Goal: Task Accomplishment & Management: Use online tool/utility

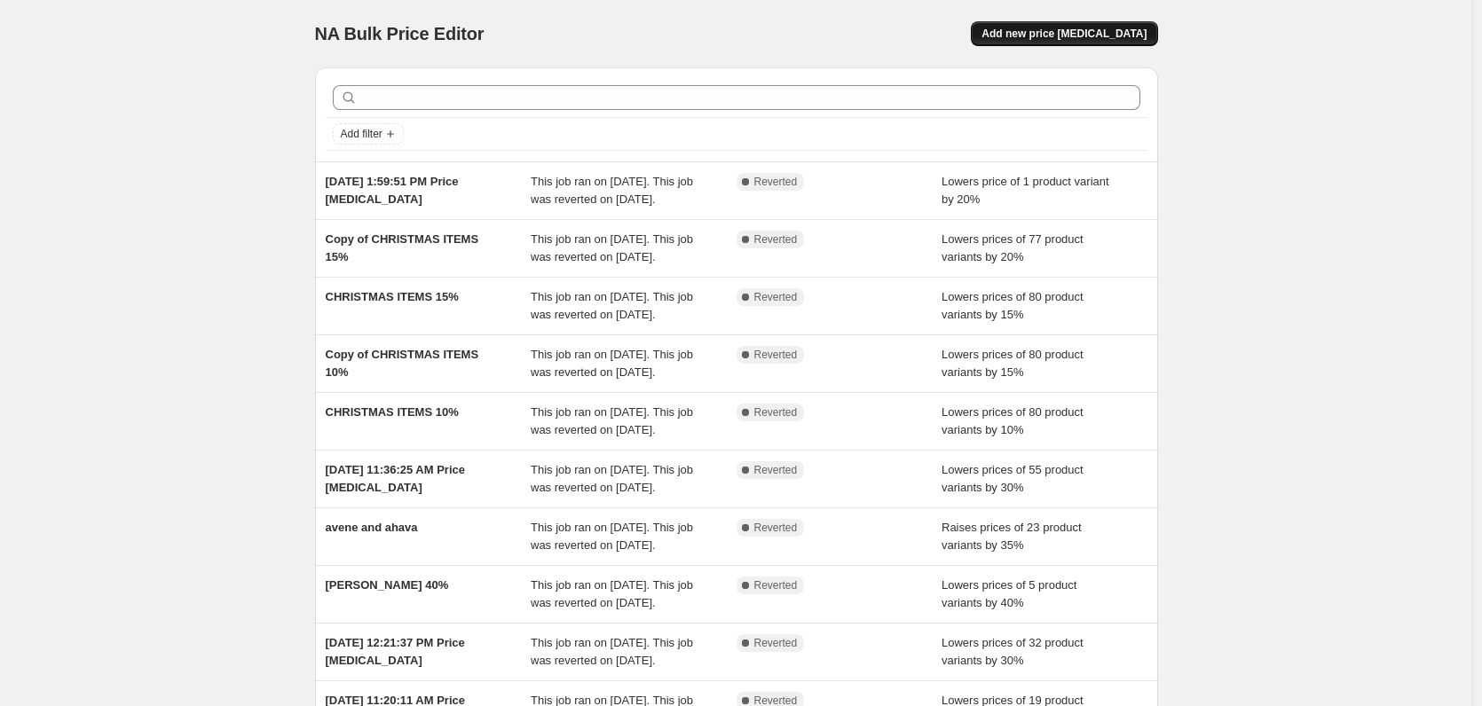
click at [1094, 28] on span "Add new price [MEDICAL_DATA]" at bounding box center [1064, 34] width 165 height 14
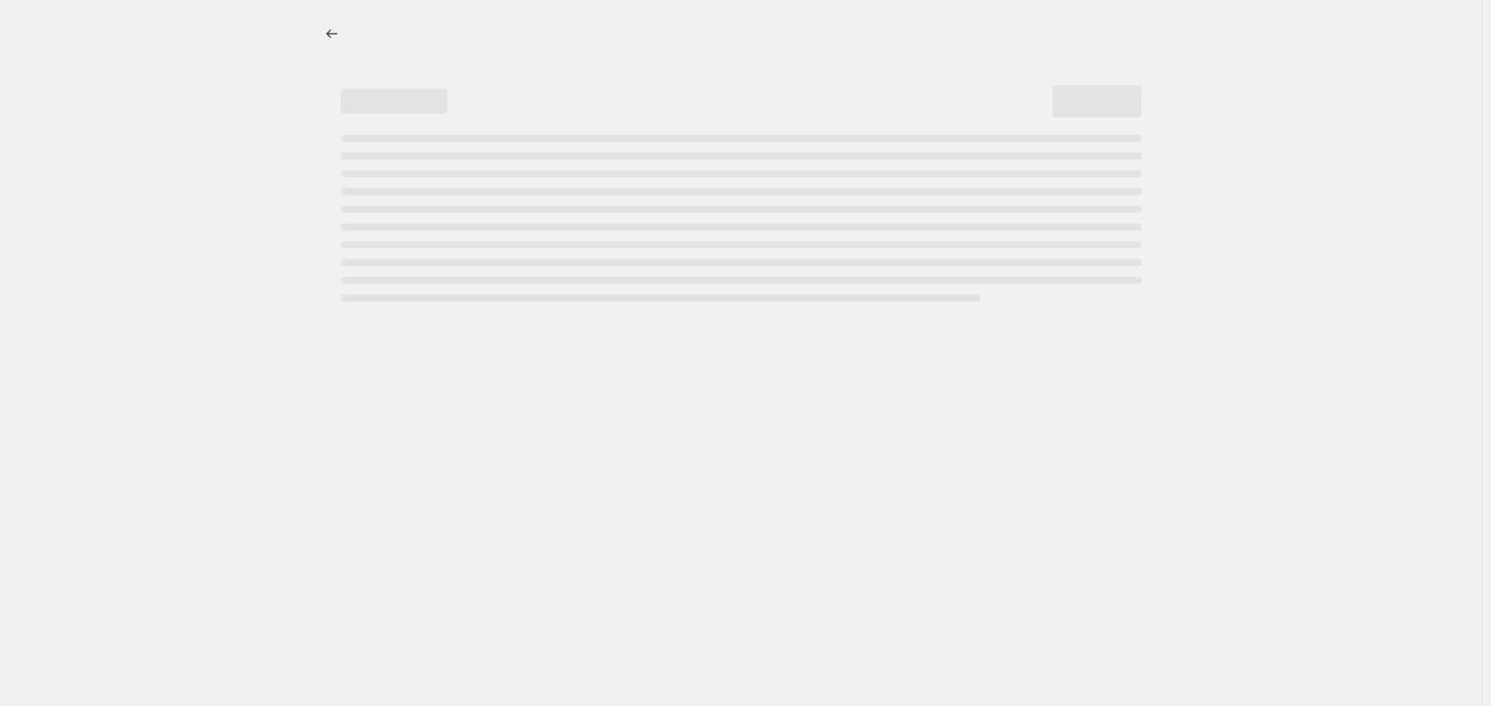
select select "percentage"
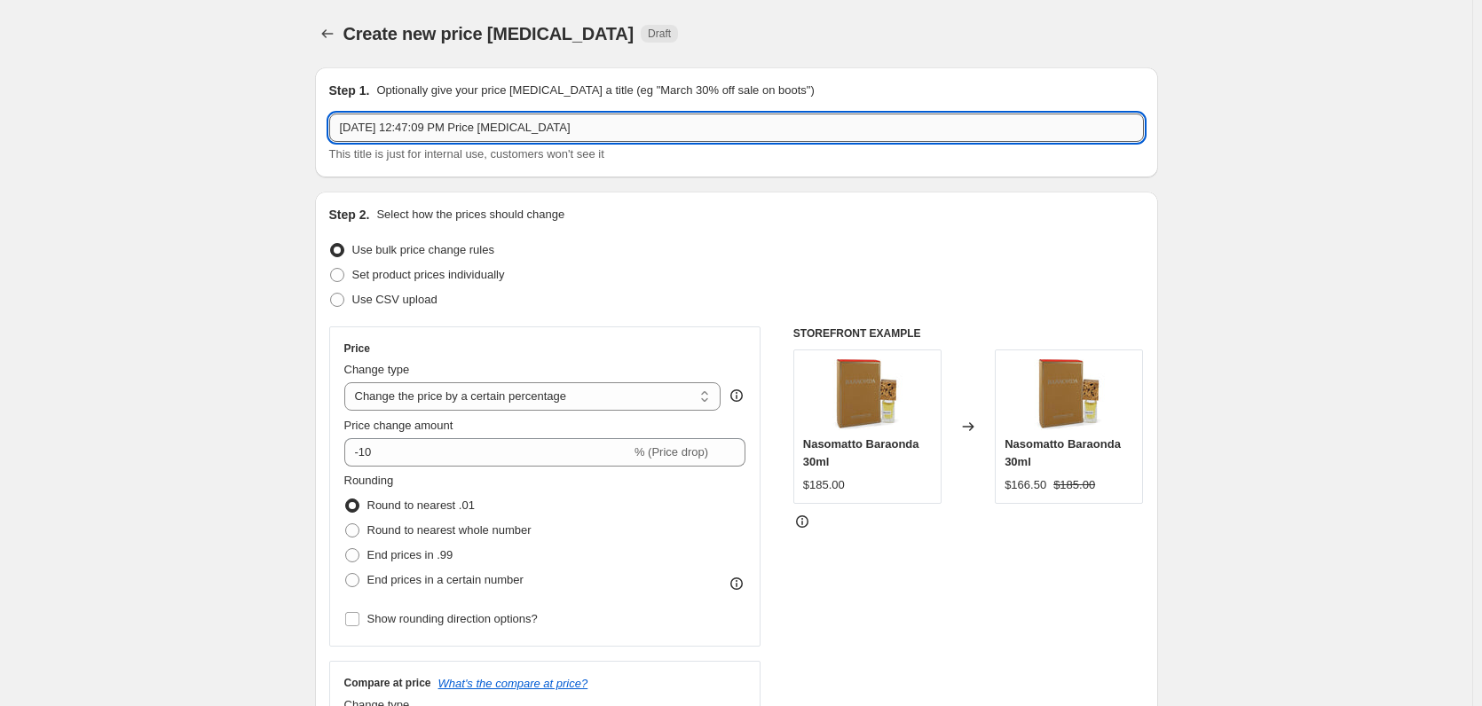
drag, startPoint x: 566, startPoint y: 129, endPoint x: 345, endPoint y: 132, distance: 221.0
click at [345, 132] on input "[DATE] 12:47:09 PM Price [MEDICAL_DATA]" at bounding box center [736, 128] width 815 height 28
type input "ZOOLOGIST"
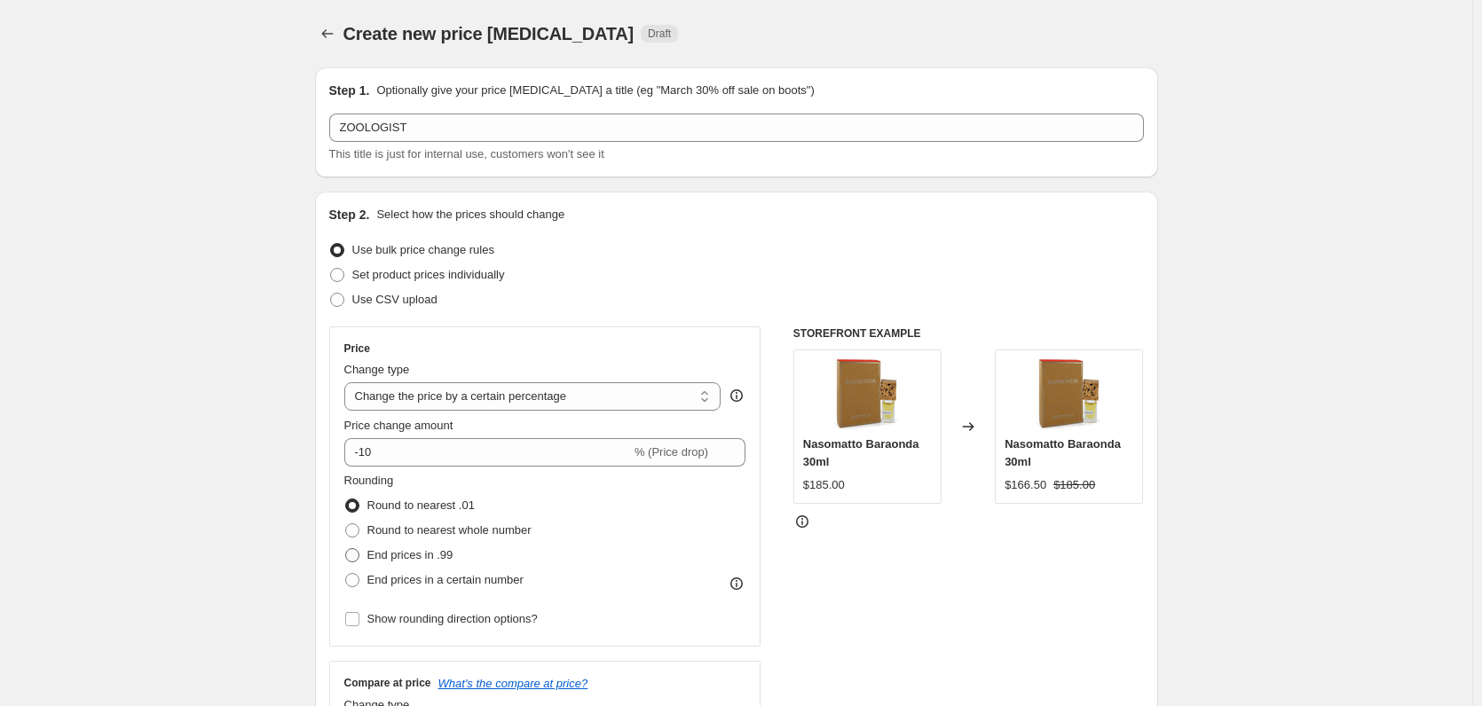
click at [354, 556] on span at bounding box center [352, 555] width 14 height 14
click at [346, 549] on input "End prices in .99" at bounding box center [345, 548] width 1 height 1
radio input "true"
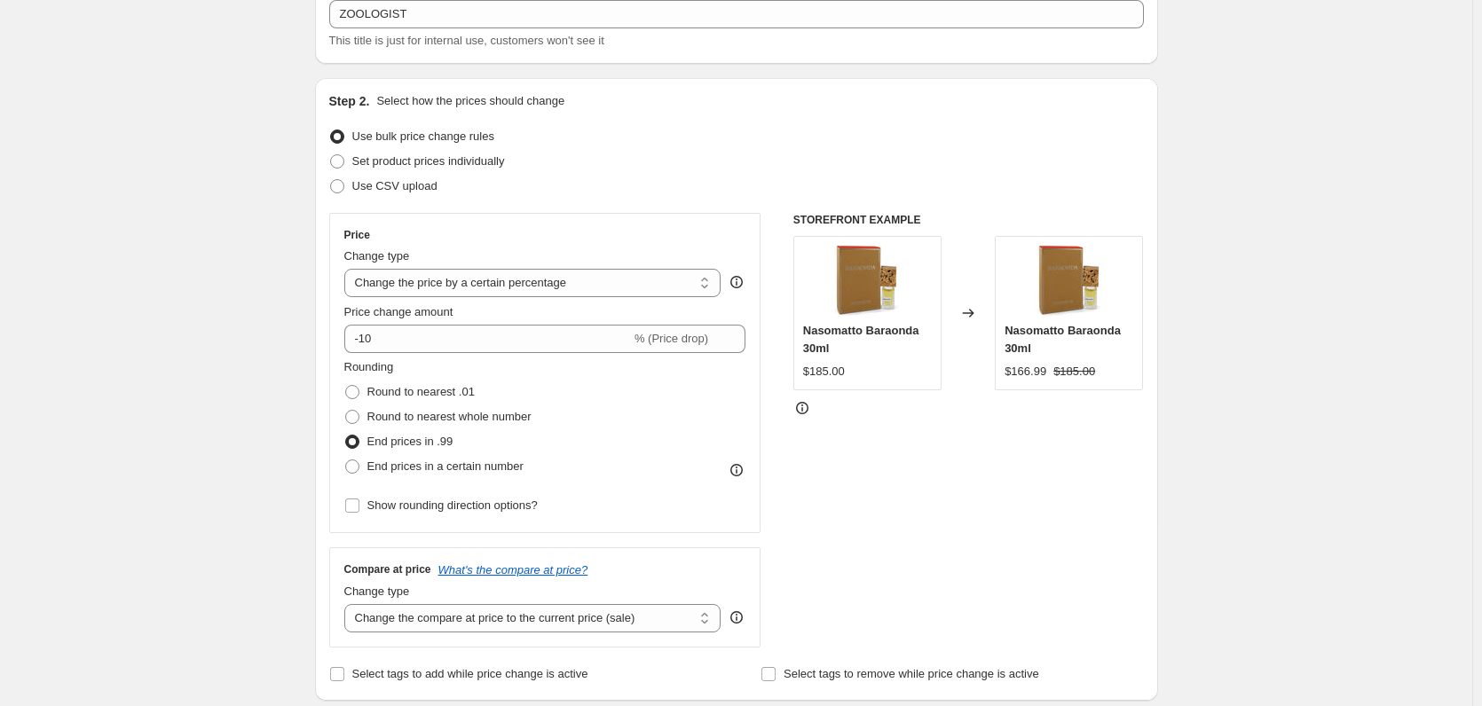
scroll to position [266, 0]
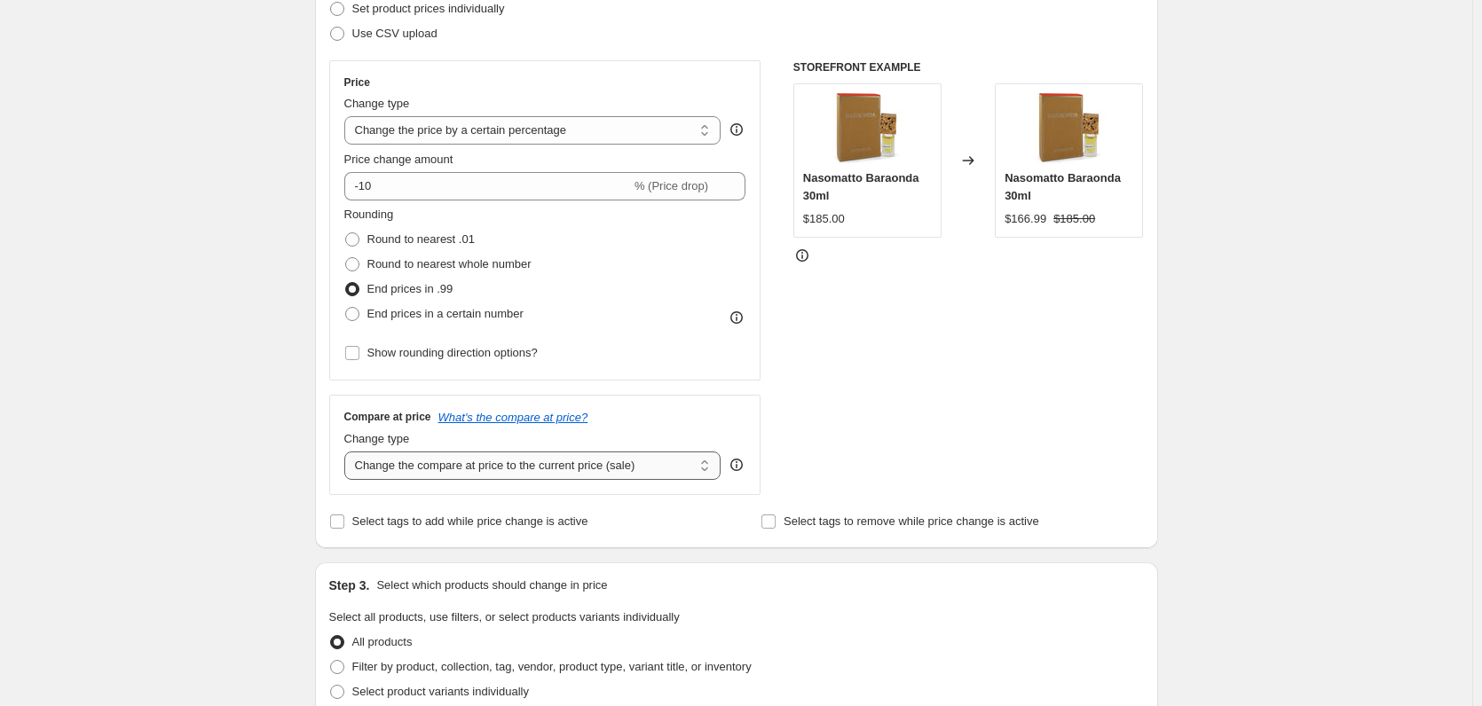
click at [711, 468] on select "Change the compare at price to the current price (sale) Change the compare at p…" at bounding box center [532, 466] width 377 height 28
click at [684, 412] on div "Compare at price What's the compare at price?" at bounding box center [545, 417] width 402 height 14
click at [554, 412] on icon "What's the compare at price?" at bounding box center [513, 417] width 150 height 13
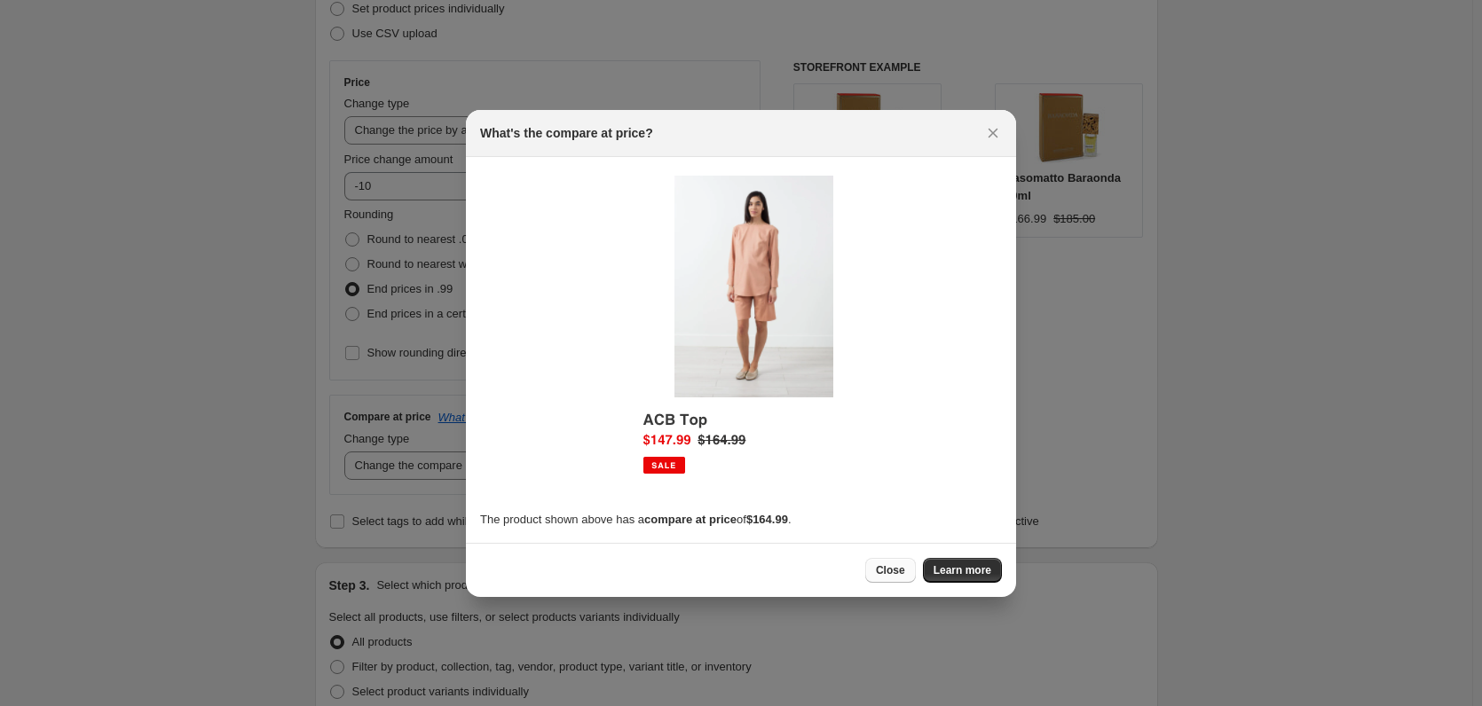
click at [882, 564] on span "Close" at bounding box center [890, 571] width 29 height 14
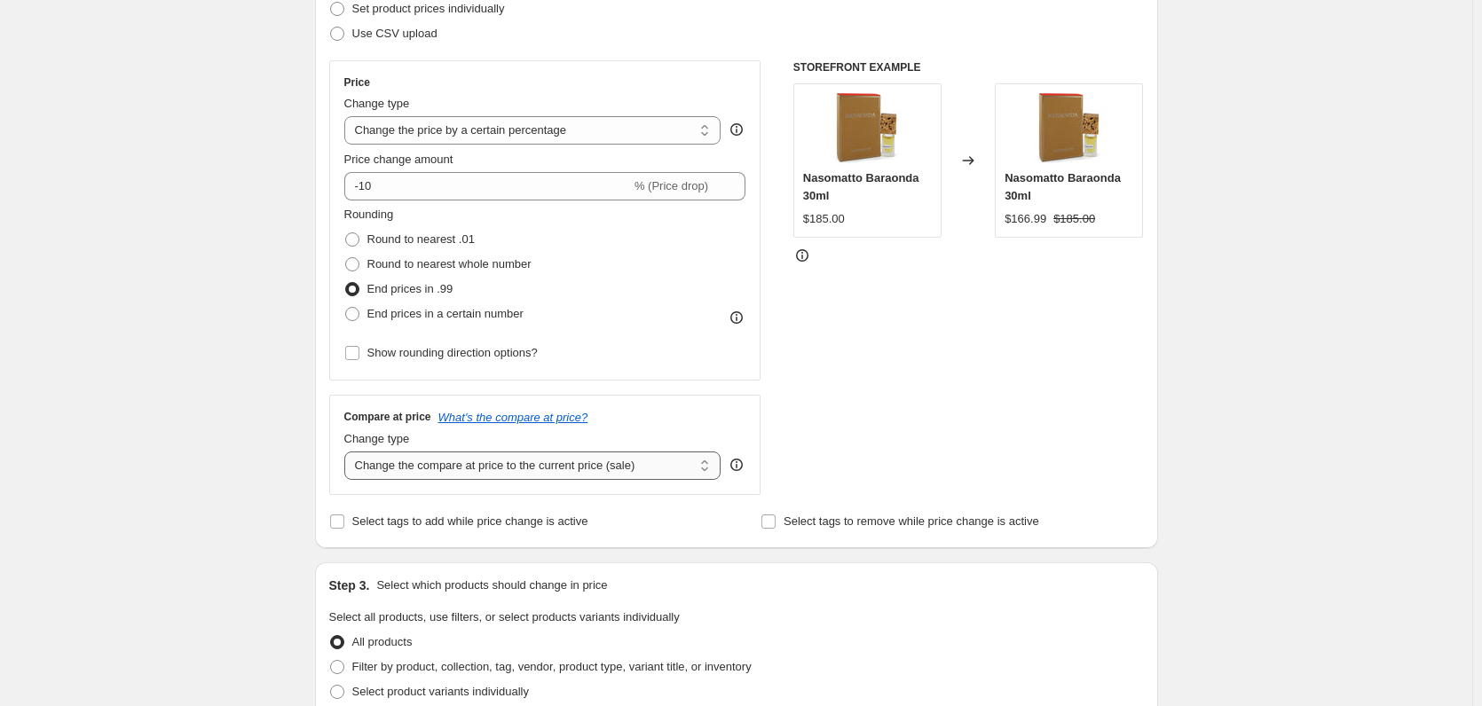
click at [708, 470] on select "Change the compare at price to the current price (sale) Change the compare at p…" at bounding box center [532, 466] width 377 height 28
click at [913, 401] on div "STOREFRONT EXAMPLE Nasomatto Baraonda 30ml $185.00 Changed to Nasomatto Baraond…" at bounding box center [968, 277] width 351 height 435
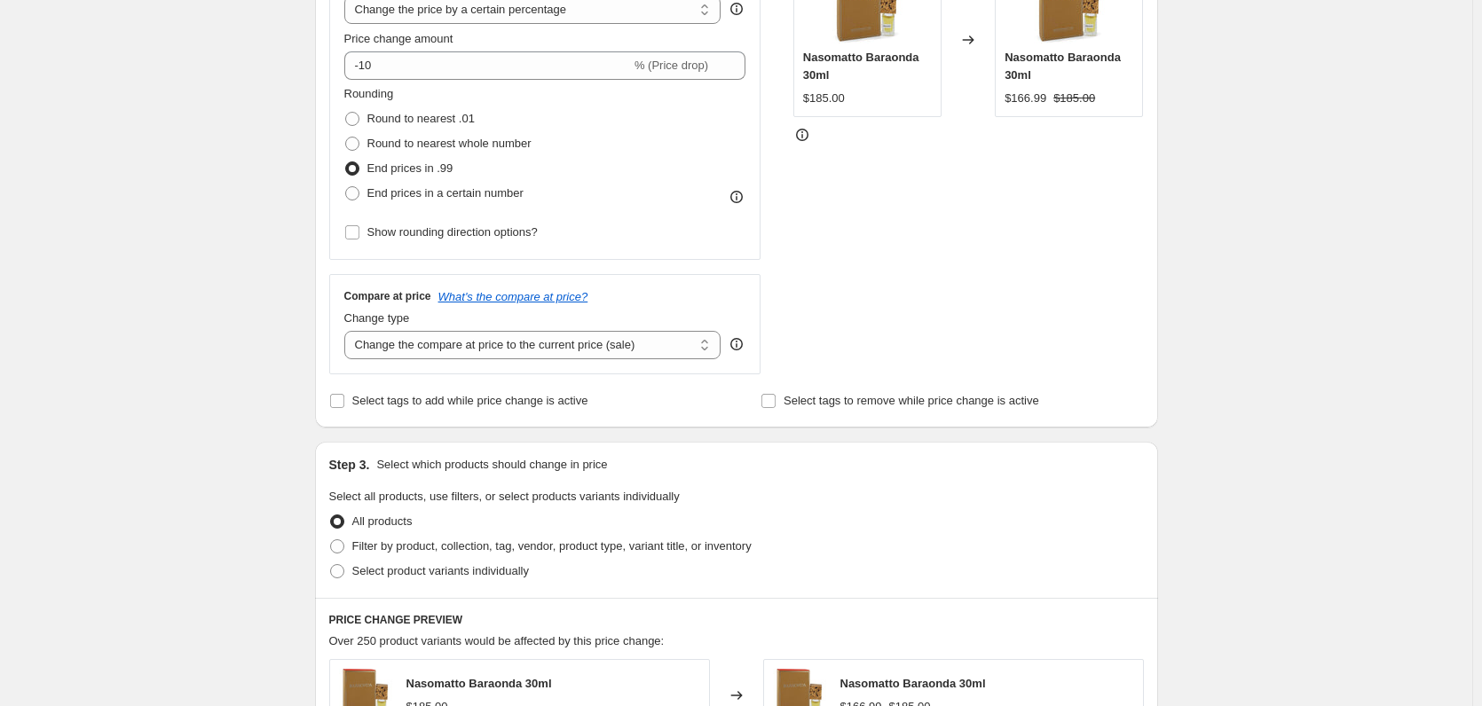
scroll to position [533, 0]
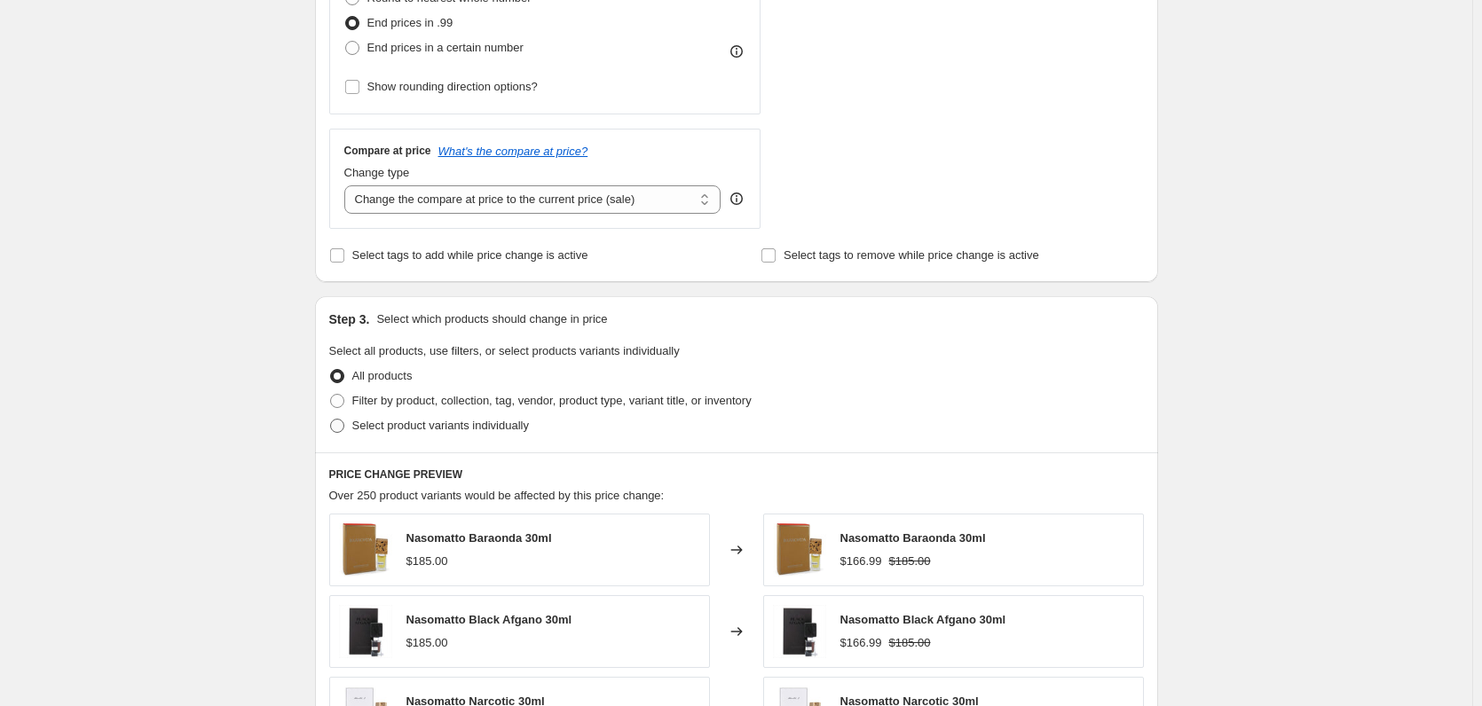
click at [344, 425] on span at bounding box center [337, 426] width 14 height 14
click at [331, 420] on input "Select product variants individually" at bounding box center [330, 419] width 1 height 1
radio input "true"
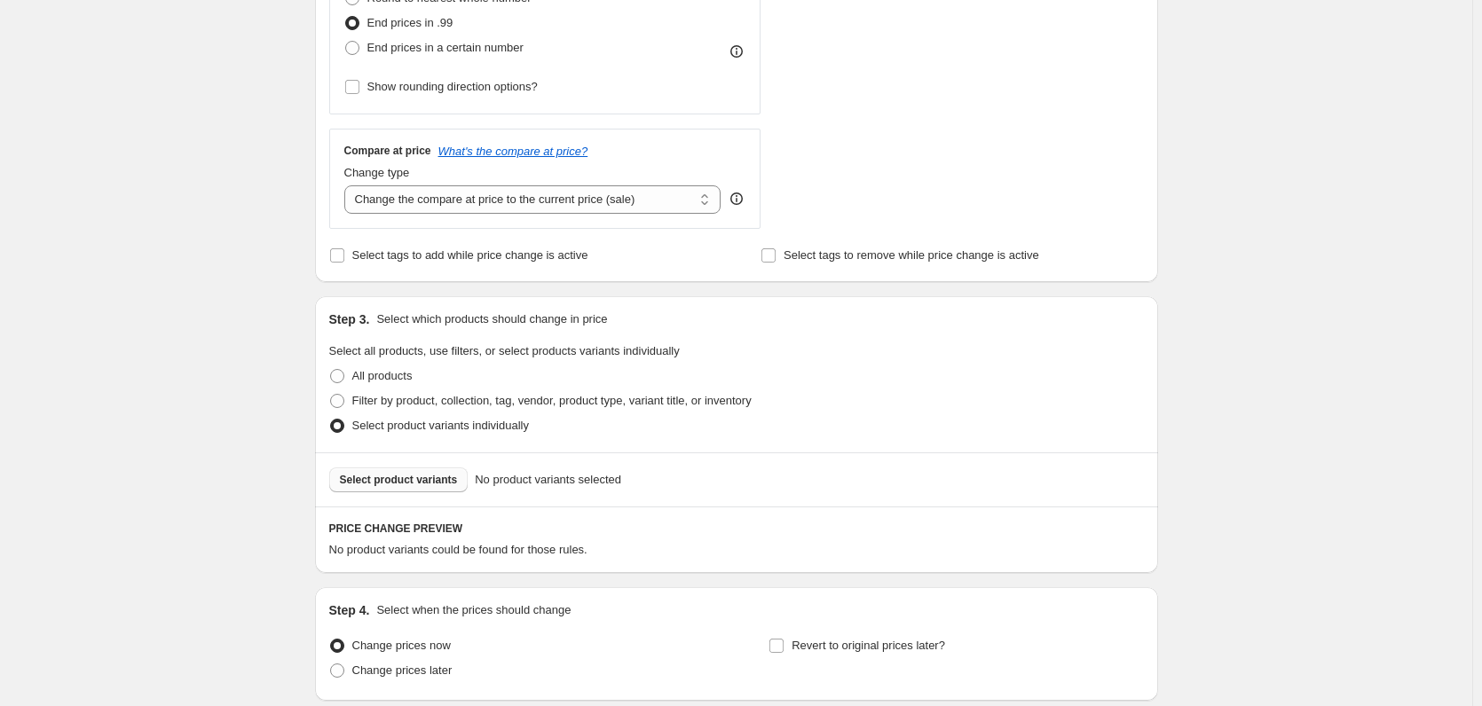
click at [394, 477] on span "Select product variants" at bounding box center [399, 480] width 118 height 14
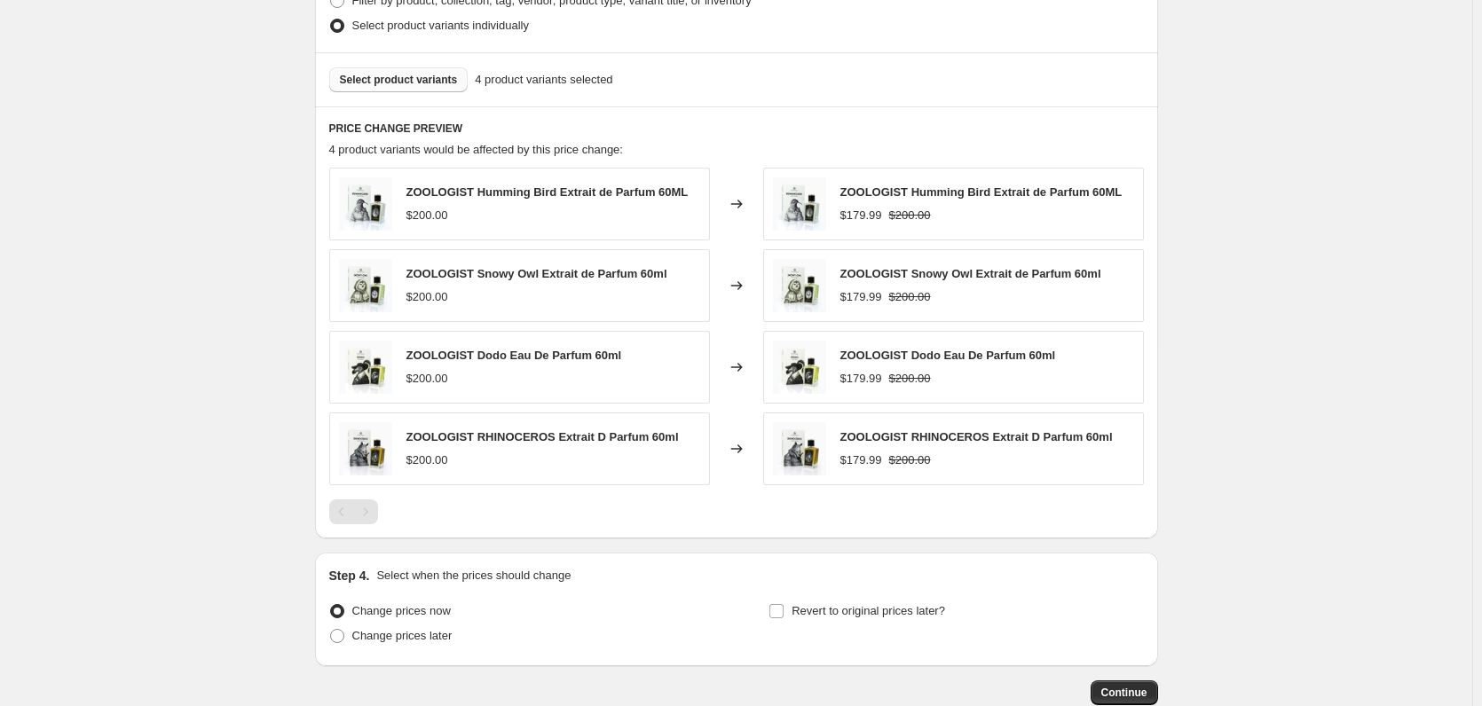
scroll to position [976, 0]
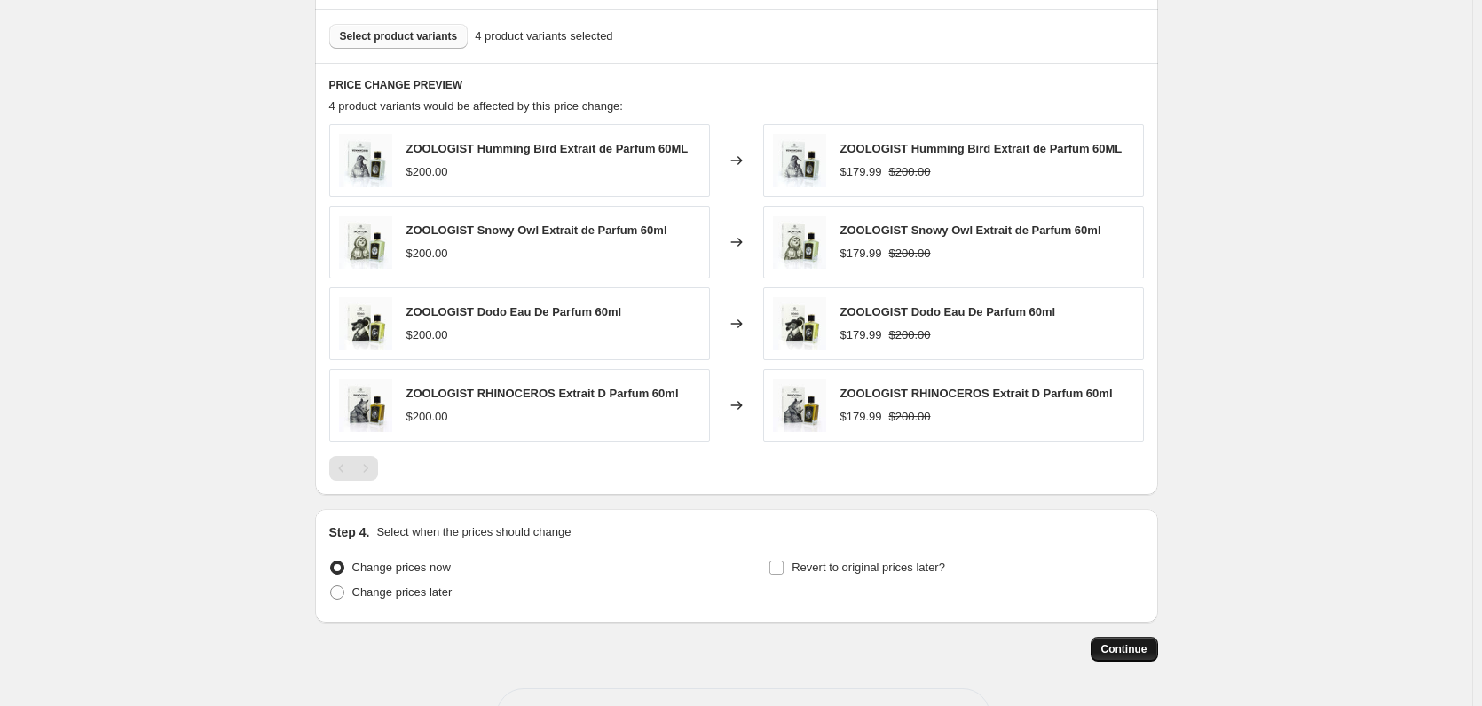
click at [1137, 647] on span "Continue" at bounding box center [1124, 650] width 46 height 14
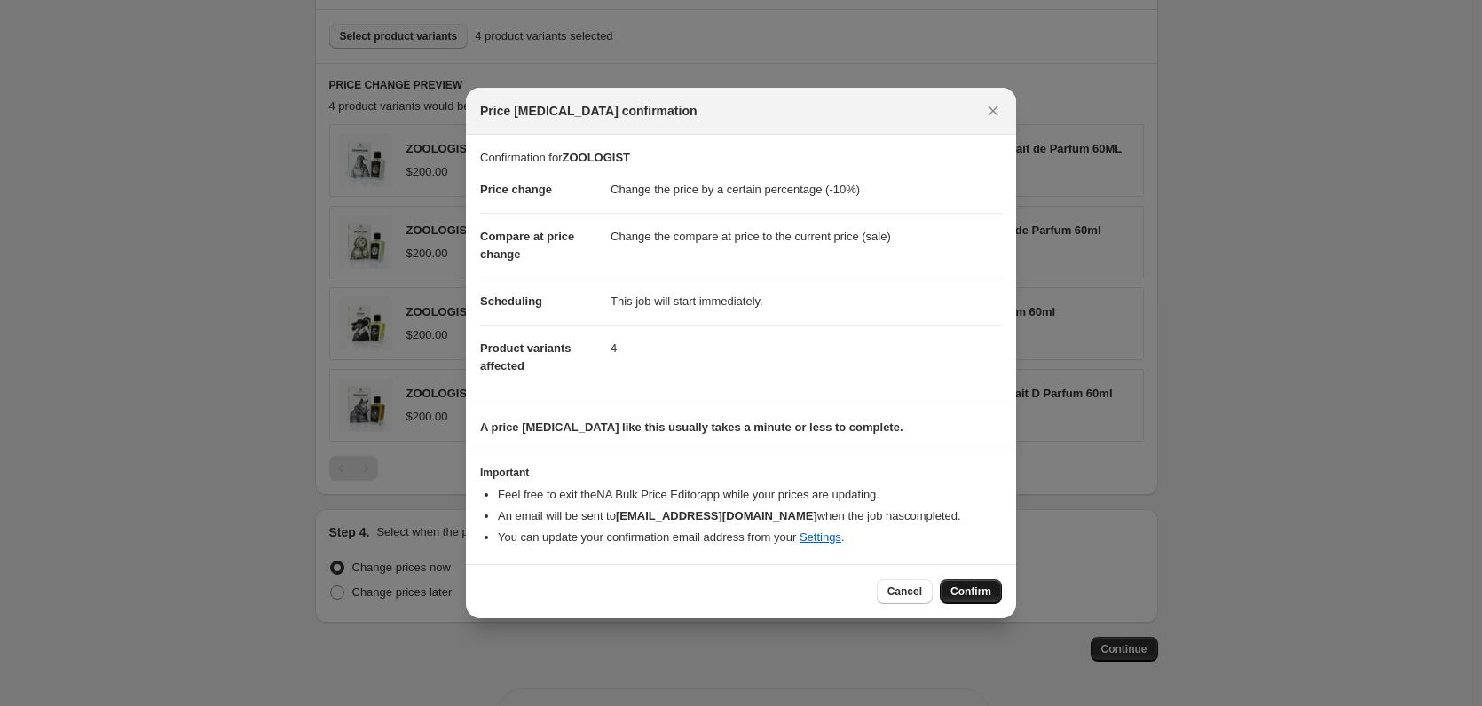
click at [981, 602] on button "Confirm" at bounding box center [971, 592] width 62 height 25
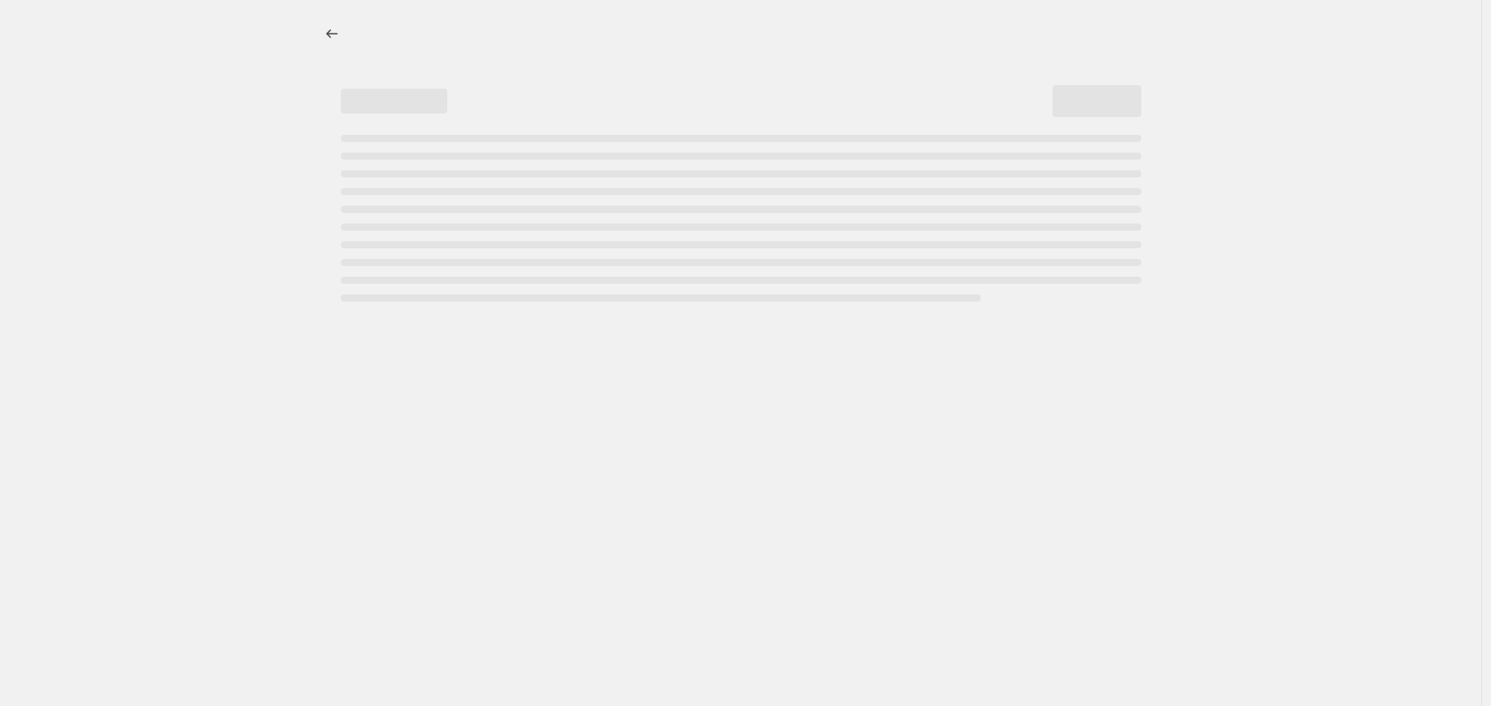
select select "percentage"
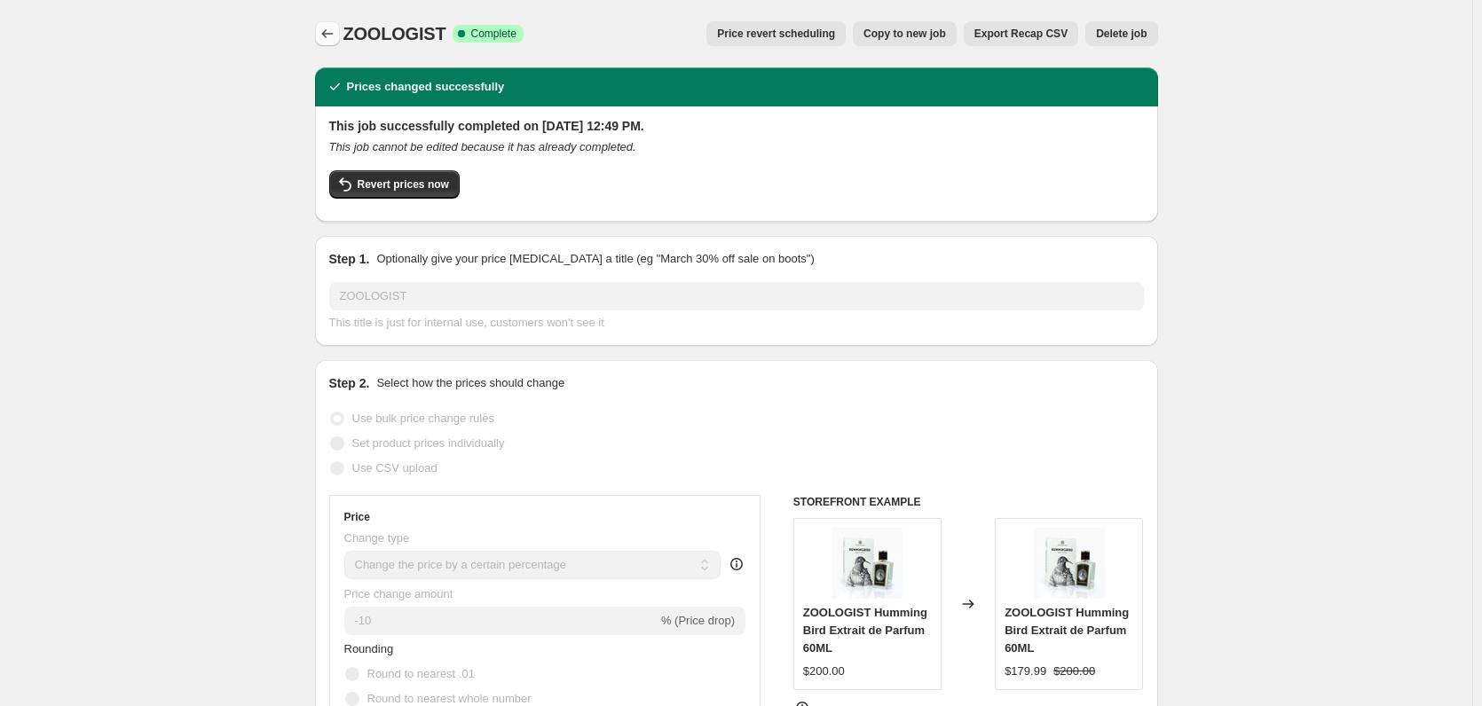
click at [336, 31] on icon "Price change jobs" at bounding box center [328, 34] width 18 height 18
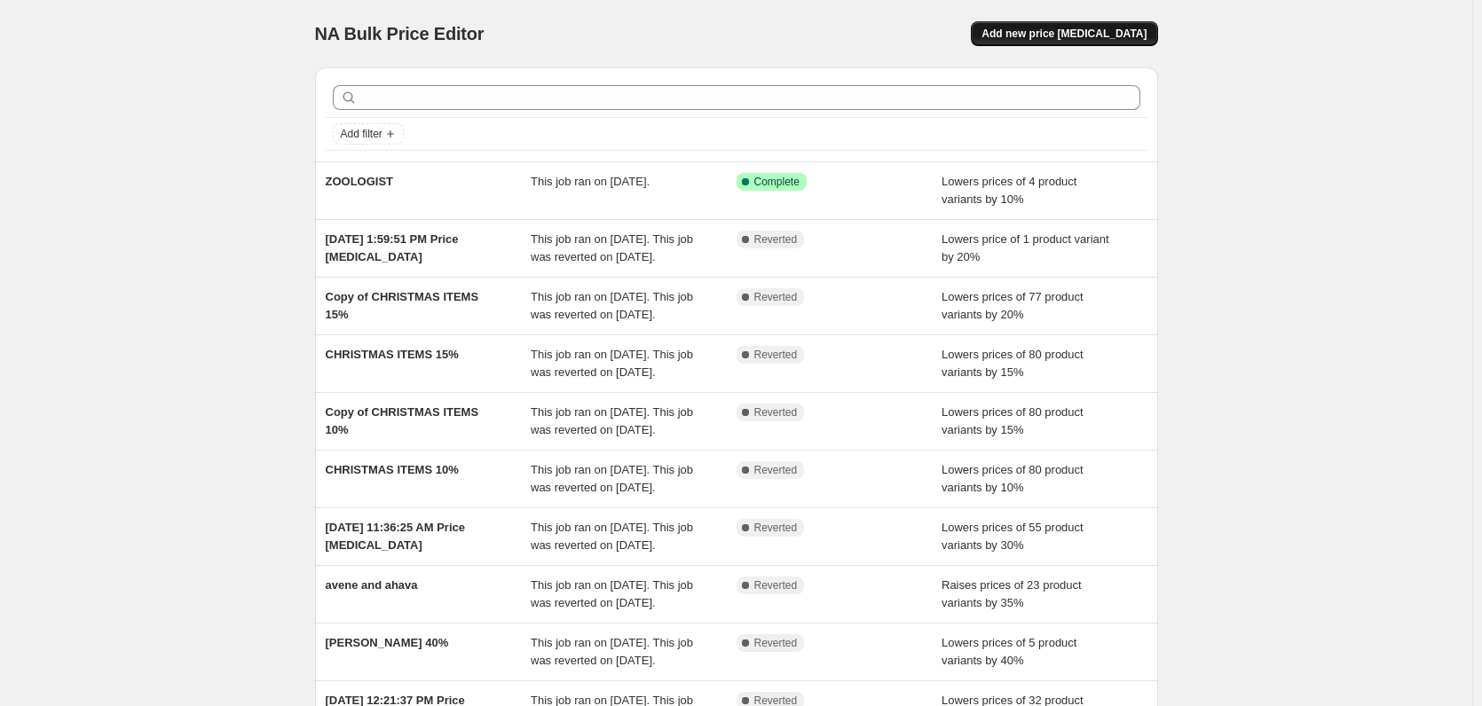
click at [1079, 33] on span "Add new price [MEDICAL_DATA]" at bounding box center [1064, 34] width 165 height 14
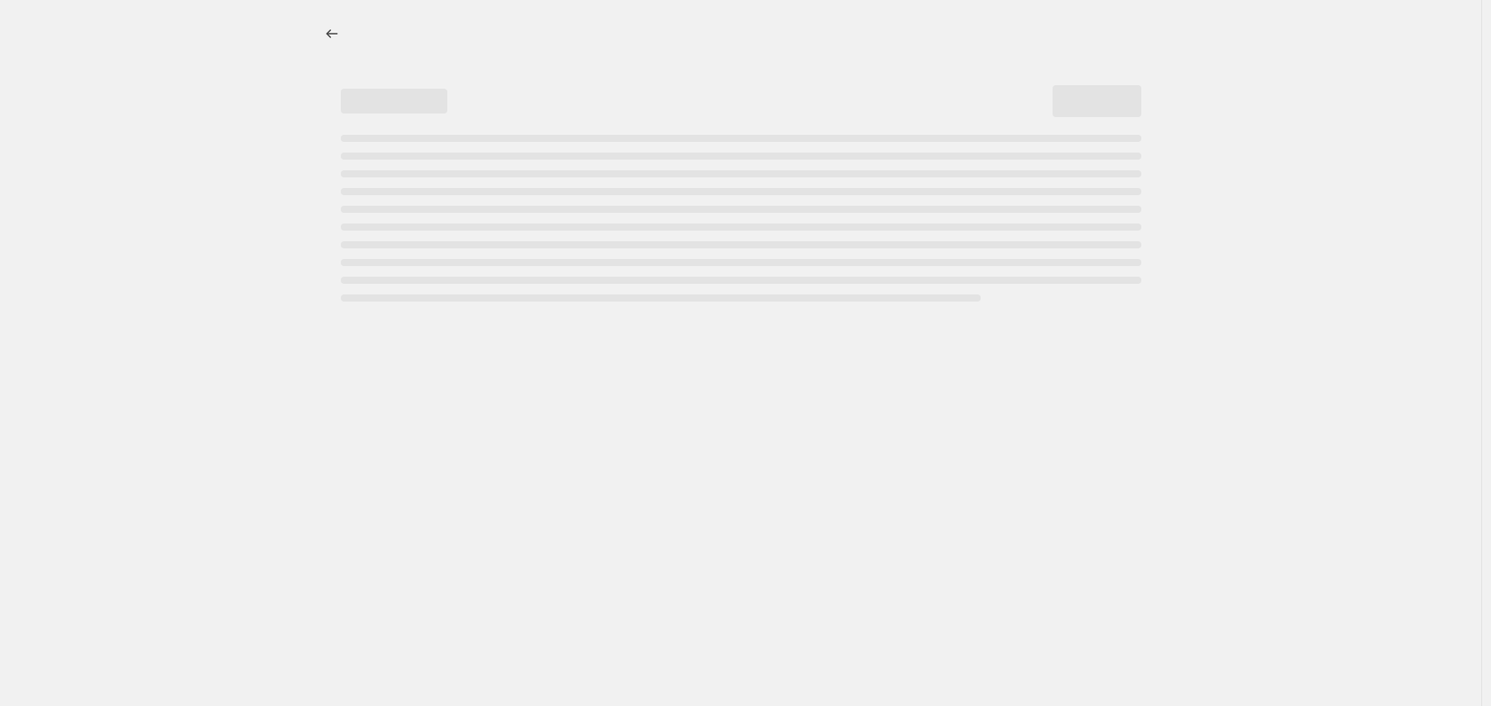
select select "percentage"
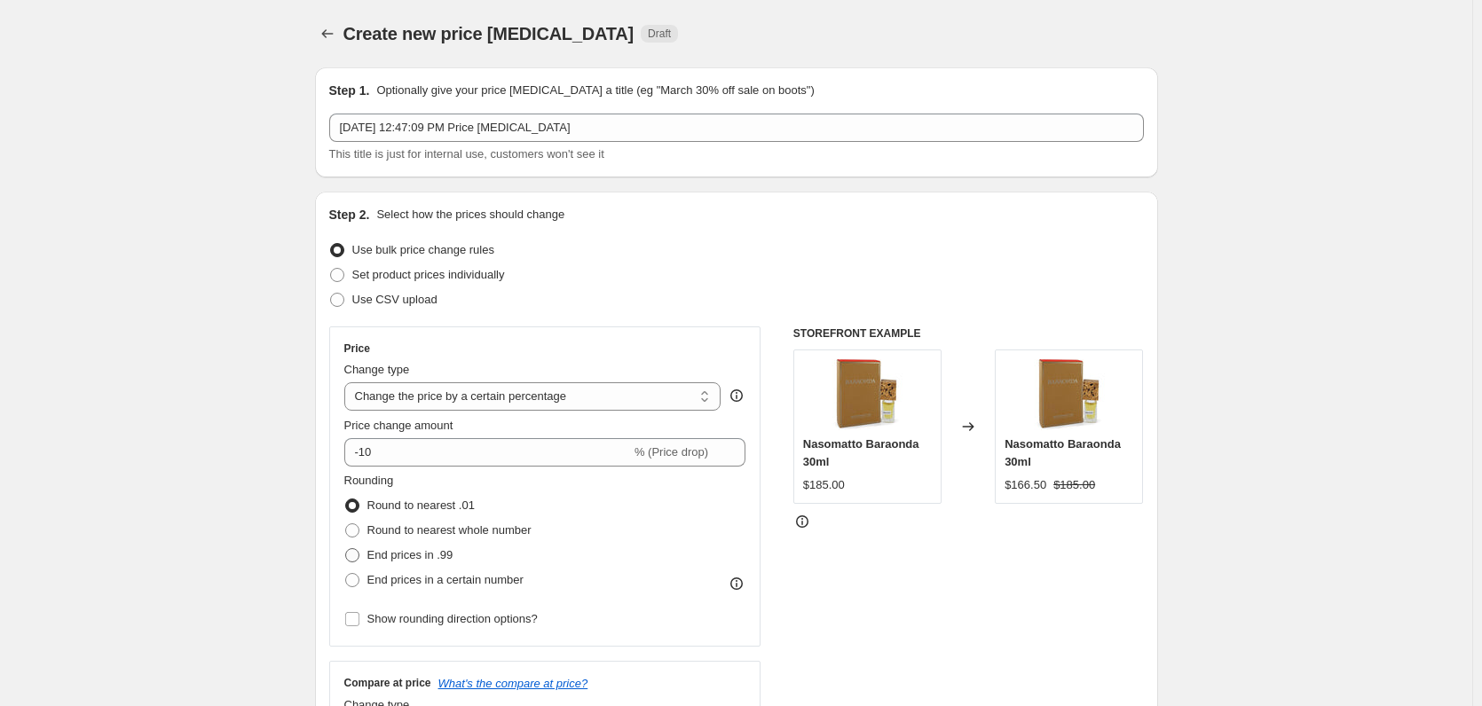
click at [351, 551] on span at bounding box center [352, 555] width 14 height 14
click at [346, 549] on input "End prices in .99" at bounding box center [345, 548] width 1 height 1
radio input "true"
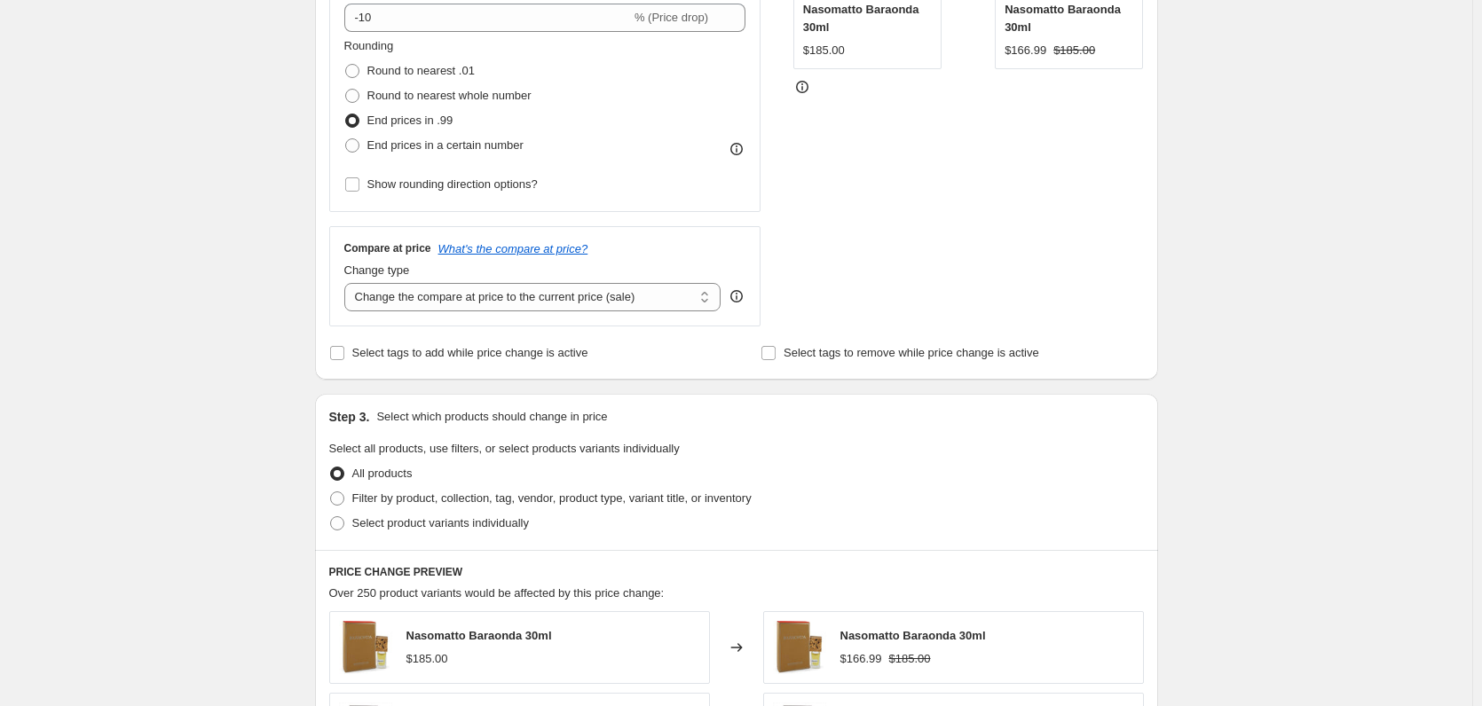
scroll to position [621, 0]
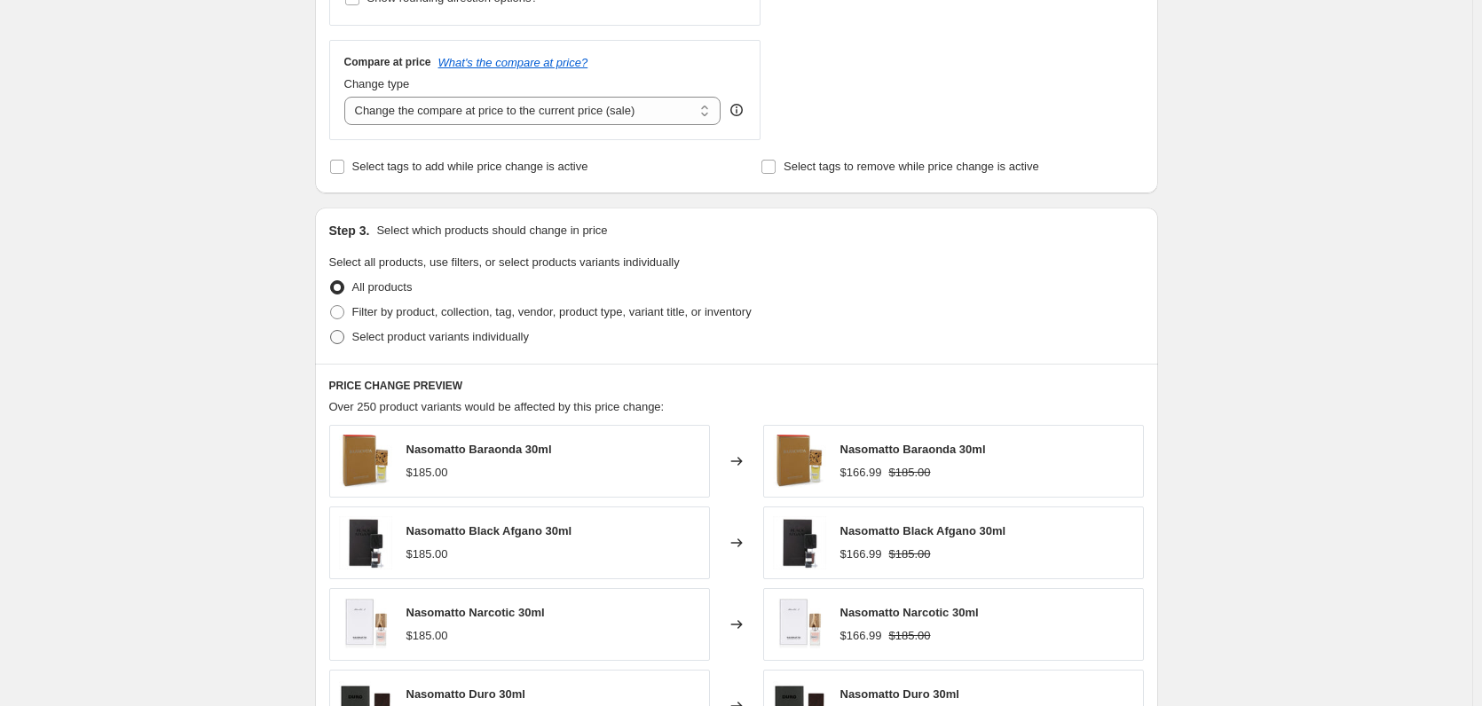
click at [343, 336] on span at bounding box center [337, 337] width 14 height 14
click at [331, 331] on input "Select product variants individually" at bounding box center [330, 330] width 1 height 1
radio input "true"
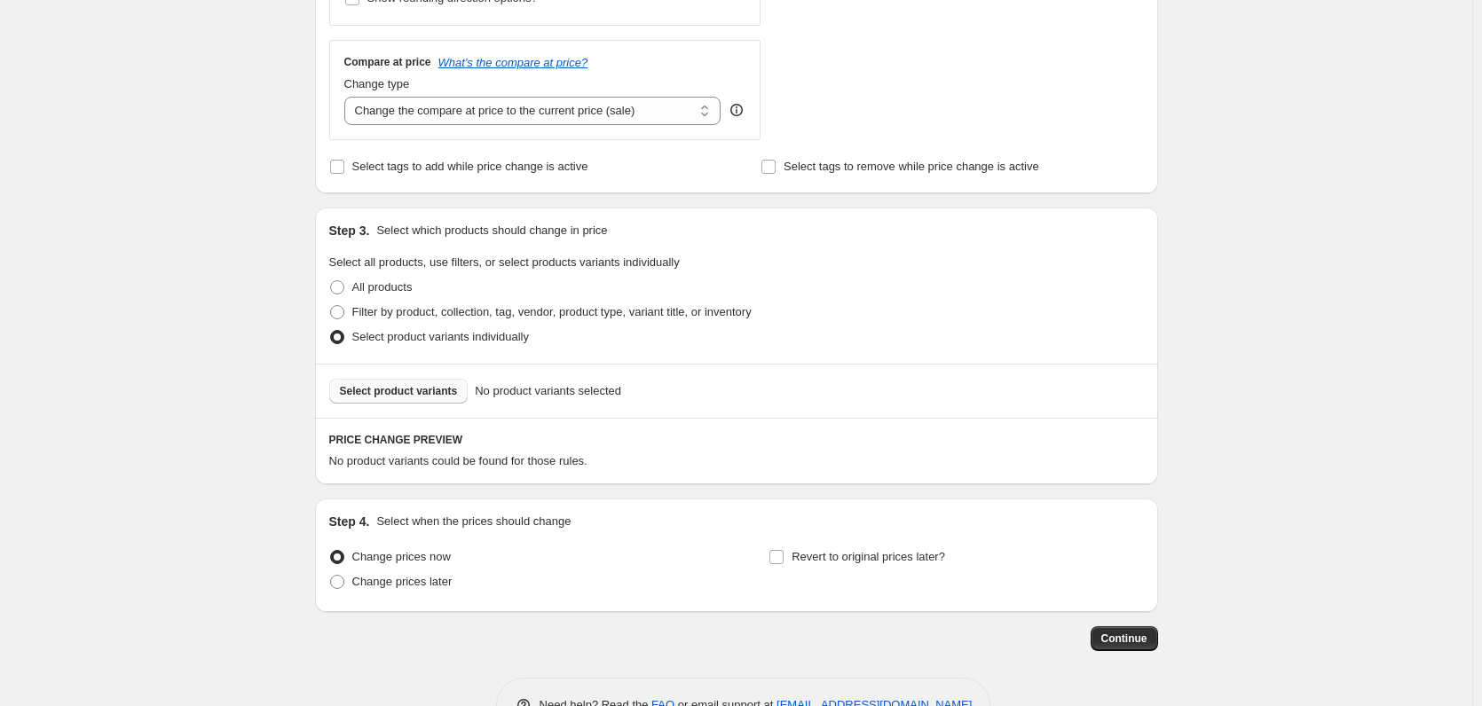
click at [387, 395] on span "Select product variants" at bounding box center [399, 391] width 118 height 14
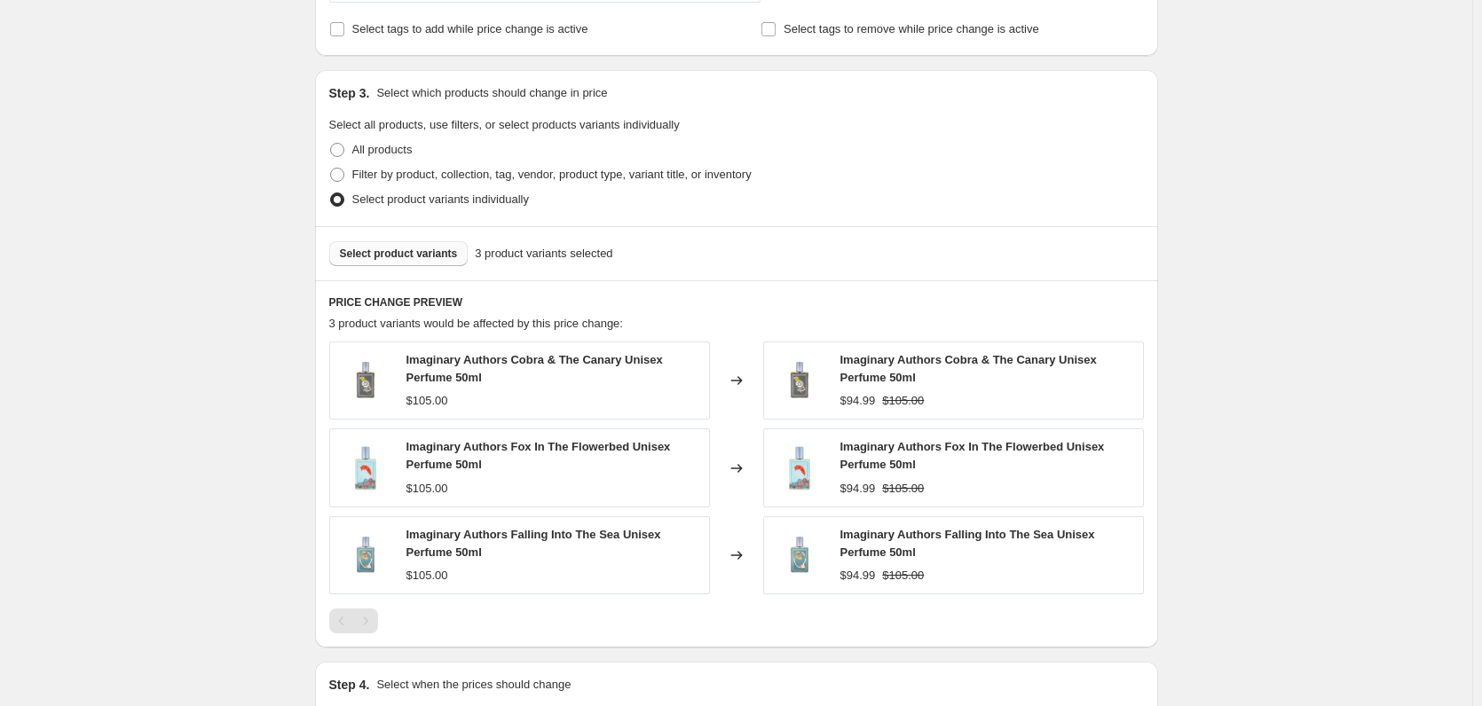
scroll to position [888, 0]
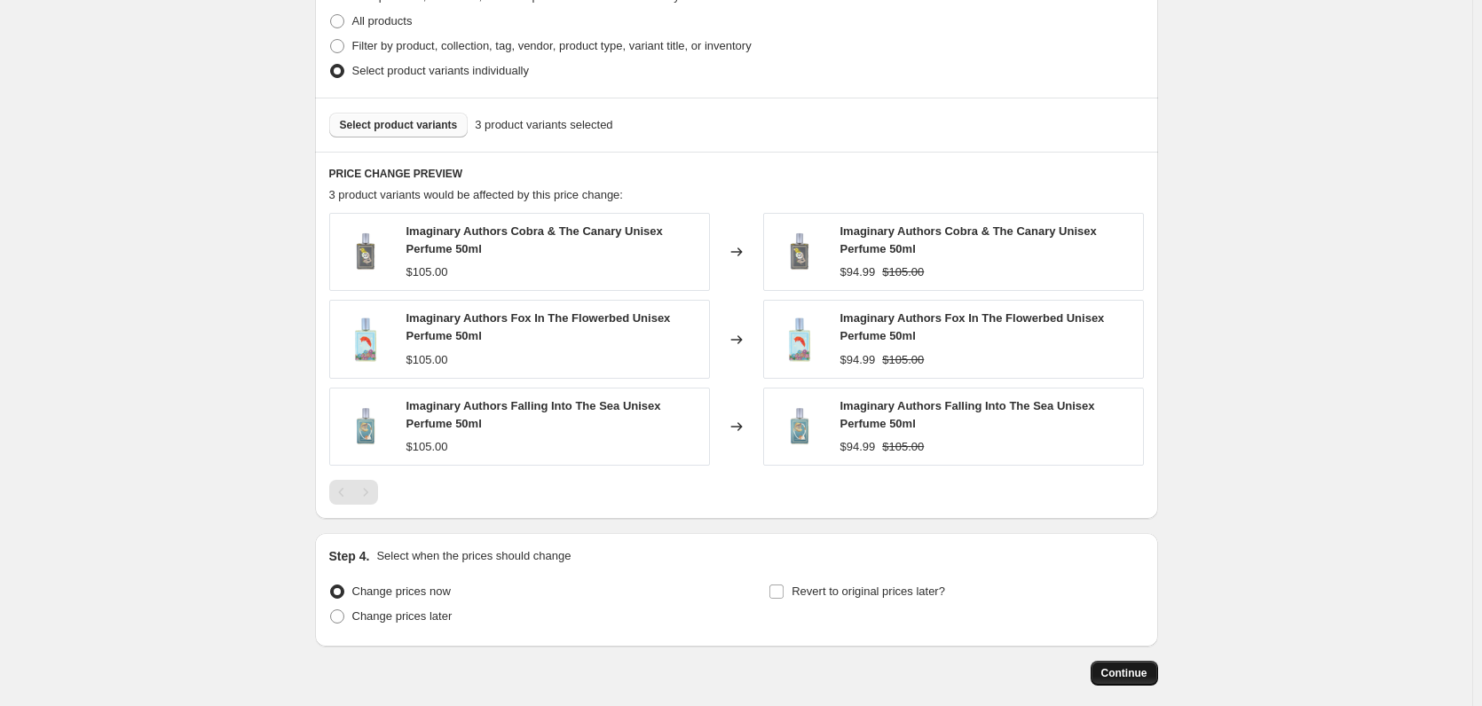
click at [1139, 679] on span "Continue" at bounding box center [1124, 674] width 46 height 14
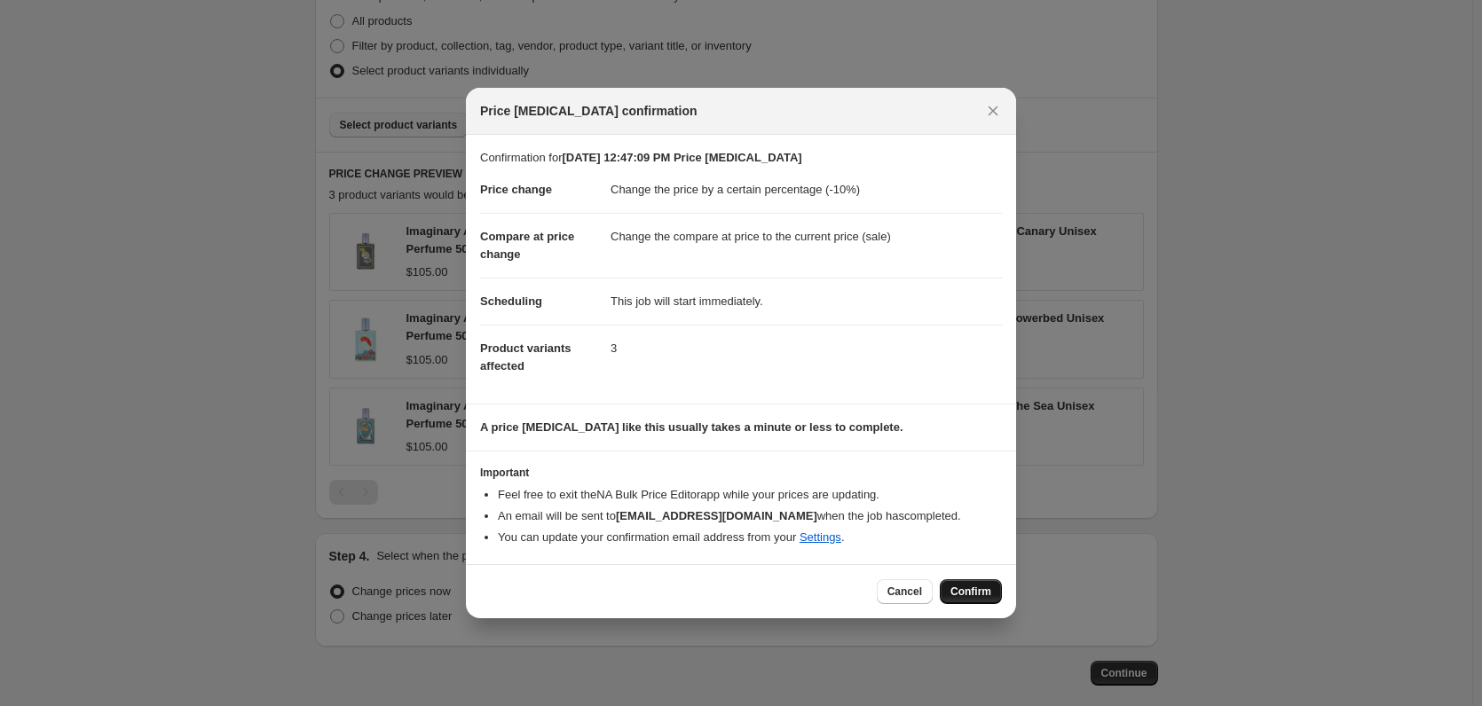
click at [965, 590] on span "Confirm" at bounding box center [971, 592] width 41 height 14
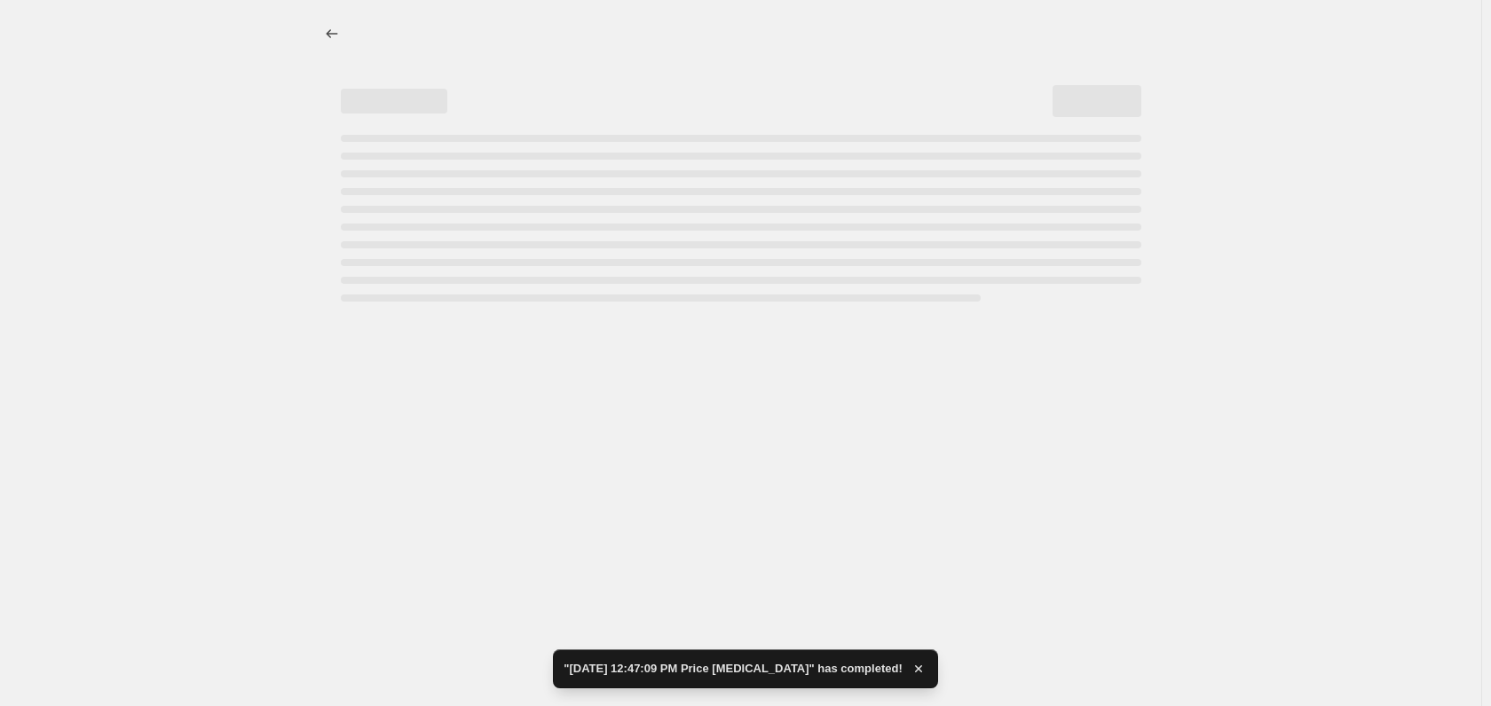
select select "percentage"
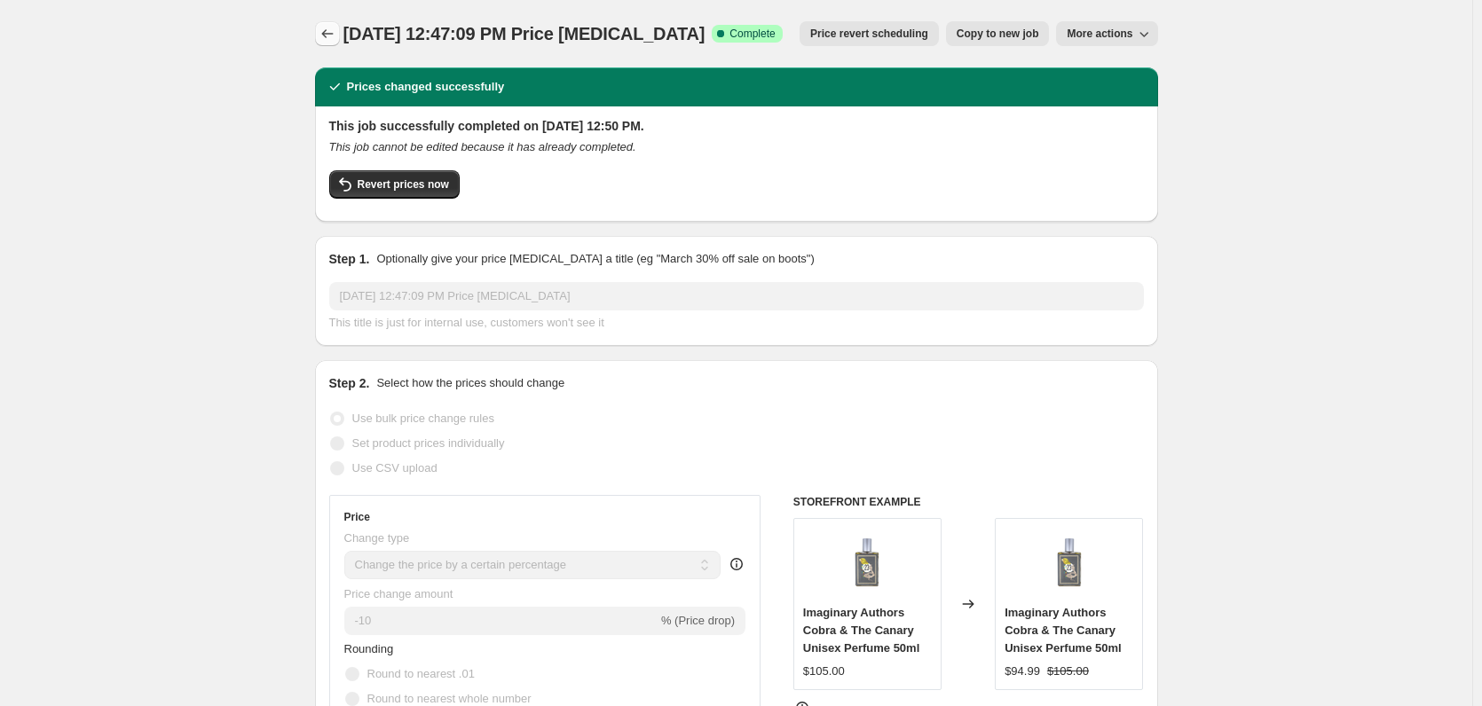
click at [324, 28] on icon "Price change jobs" at bounding box center [328, 34] width 18 height 18
